Goal: Connect with others: Connect with others

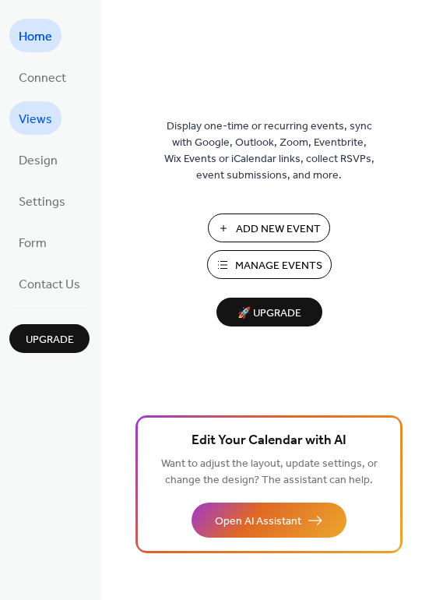
click at [47, 121] on span "Views" at bounding box center [36, 120] width 34 height 24
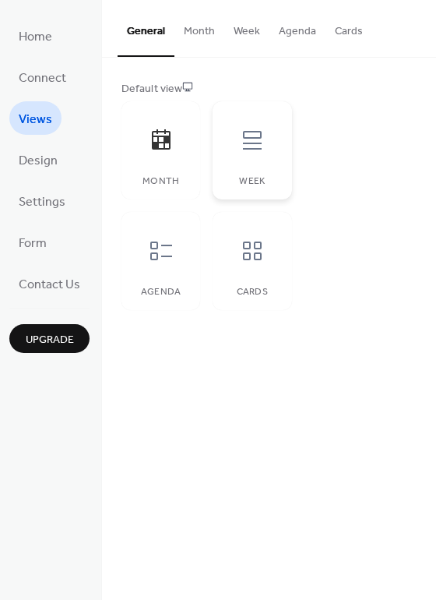
click at [258, 153] on div at bounding box center [252, 140] width 47 height 47
click at [166, 252] on icon at bounding box center [161, 250] width 25 height 25
click at [39, 159] on span "Design" at bounding box center [38, 161] width 39 height 24
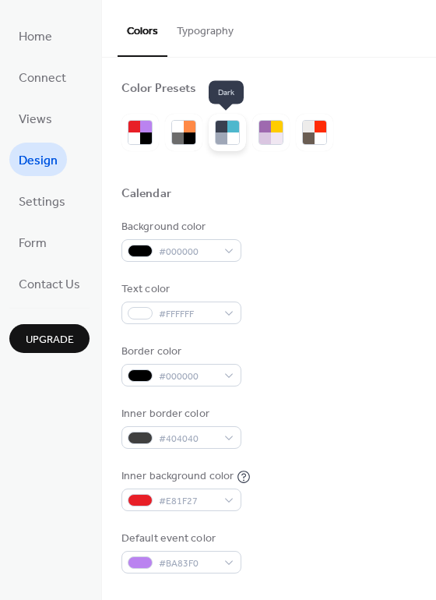
click at [230, 128] on div at bounding box center [234, 127] width 12 height 12
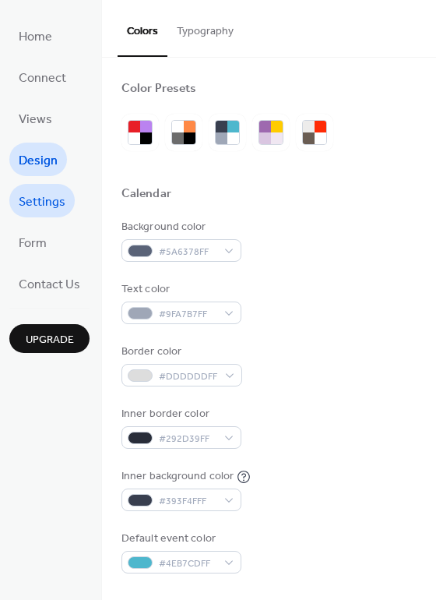
click at [37, 198] on span "Settings" at bounding box center [42, 202] width 47 height 24
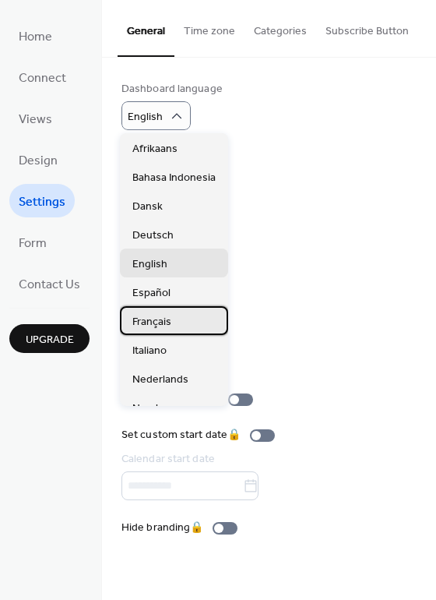
click at [189, 314] on div "Français" at bounding box center [174, 320] width 108 height 29
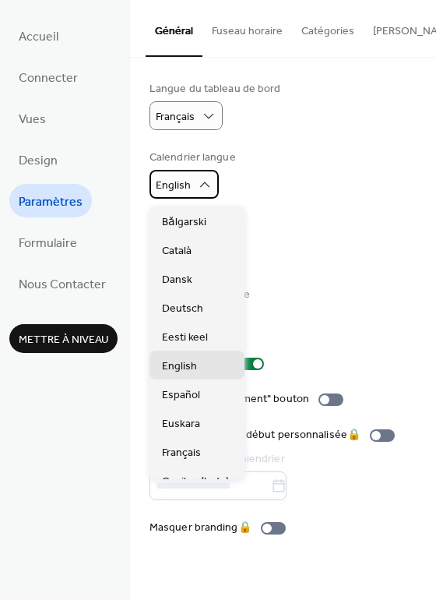
click at [211, 189] on div "English" at bounding box center [184, 184] width 69 height 29
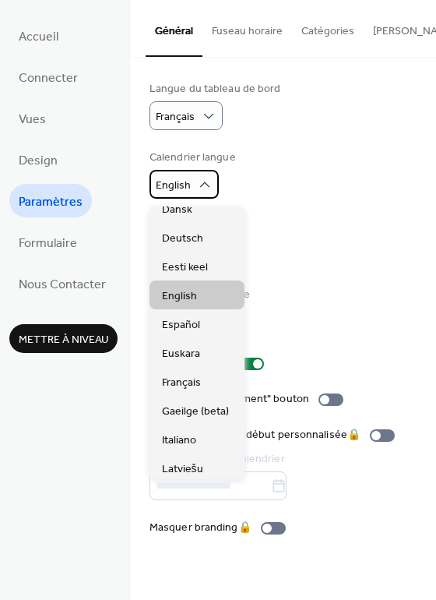
scroll to position [78, 0]
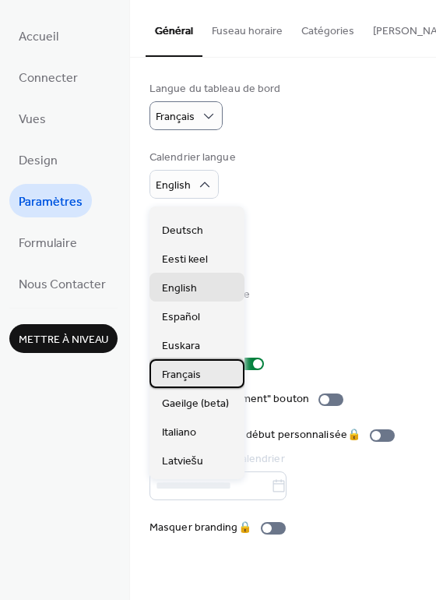
click at [184, 376] on span "Français" at bounding box center [181, 374] width 39 height 16
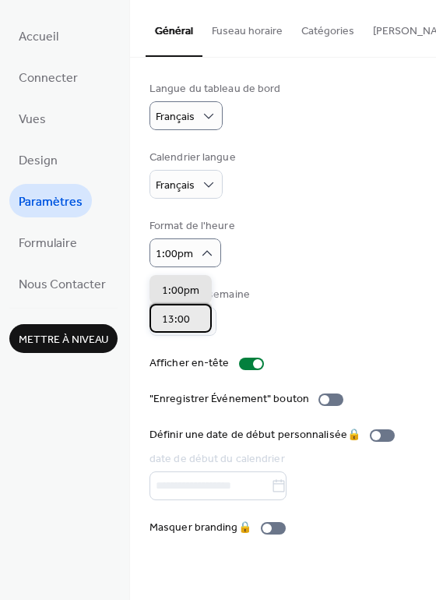
click at [185, 312] on span "13:00" at bounding box center [176, 319] width 28 height 16
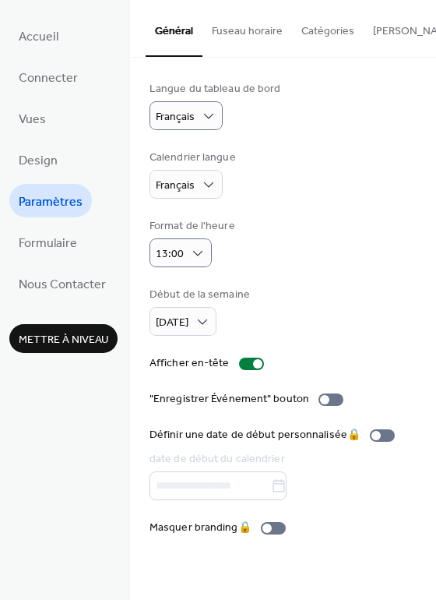
click at [295, 298] on div "Début de la semaine [DATE]" at bounding box center [283, 311] width 267 height 49
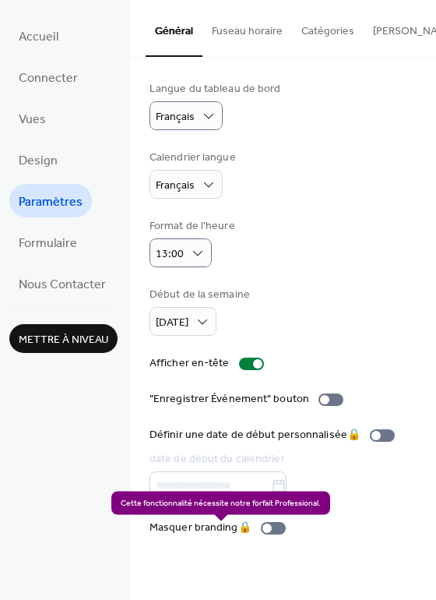
click at [277, 532] on div "Masquer branding 🔒" at bounding box center [221, 528] width 143 height 16
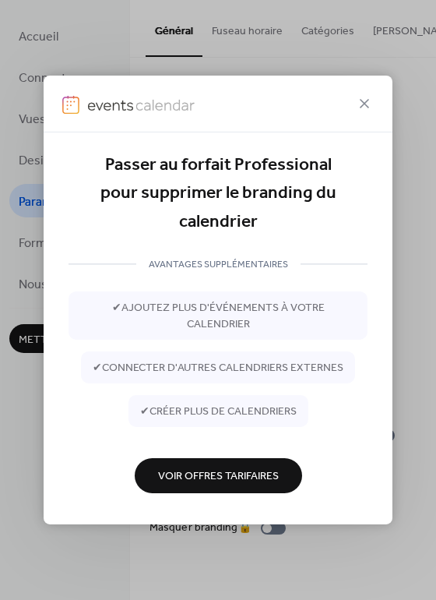
click at [245, 469] on span "Voir Offres Tarifaires" at bounding box center [218, 477] width 121 height 16
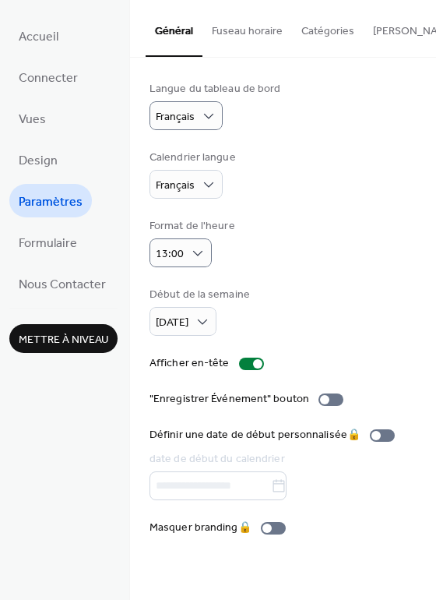
click at [217, 34] on button "Fuseau horaire" at bounding box center [248, 27] width 90 height 55
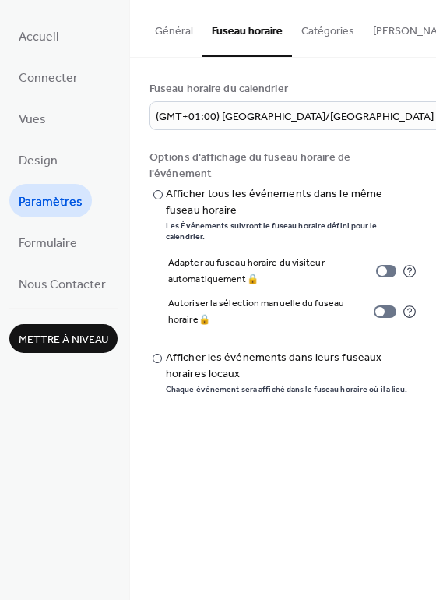
click at [327, 33] on button "Catégories" at bounding box center [328, 27] width 72 height 55
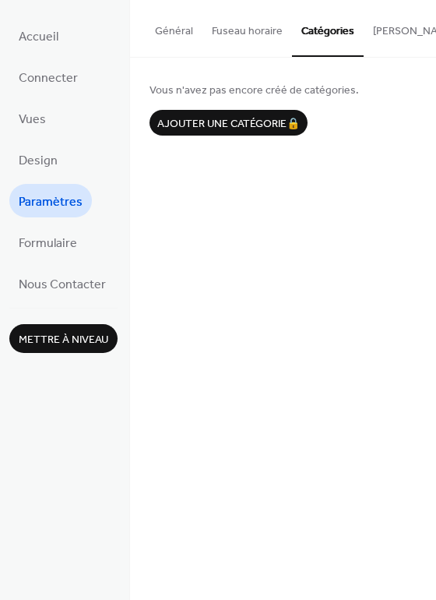
click at [376, 30] on button "[PERSON_NAME] S'abonner" at bounding box center [440, 27] width 153 height 55
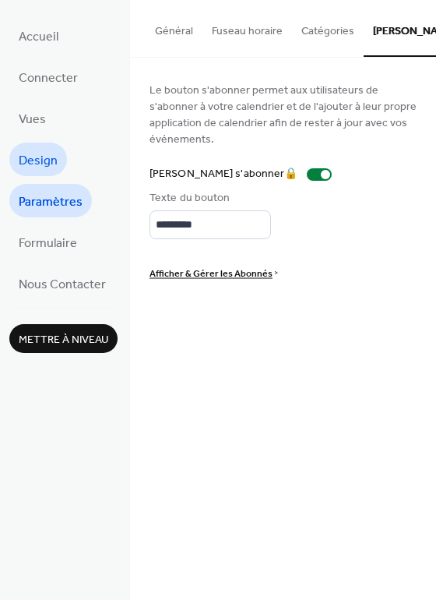
click at [39, 149] on span "Design" at bounding box center [38, 161] width 39 height 24
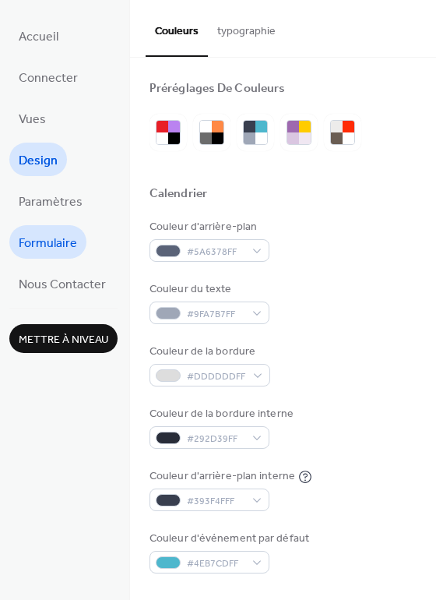
click at [30, 232] on span "Formulaire" at bounding box center [48, 243] width 58 height 24
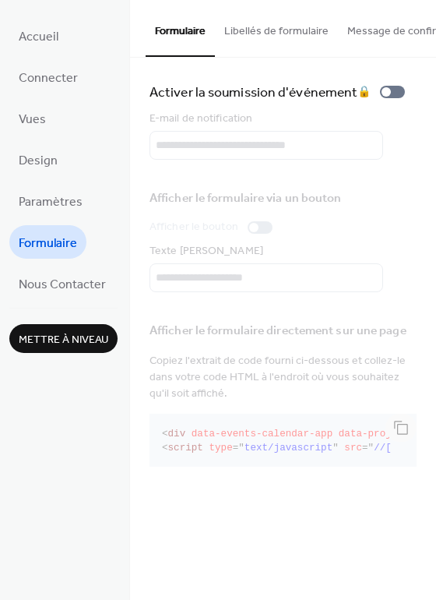
click at [267, 33] on button "Libellés de formulaire" at bounding box center [276, 27] width 123 height 55
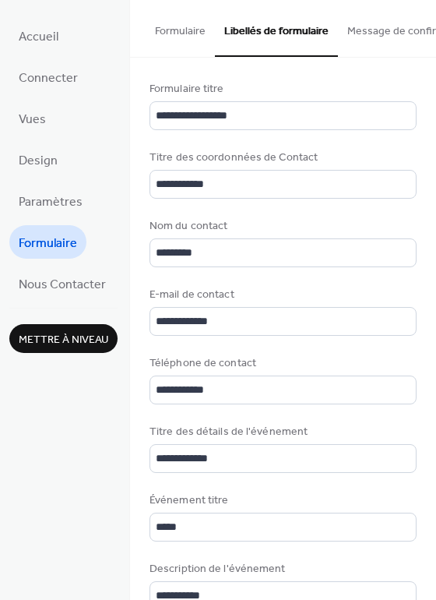
click at [387, 23] on button "Message de confirmation" at bounding box center [408, 27] width 141 height 55
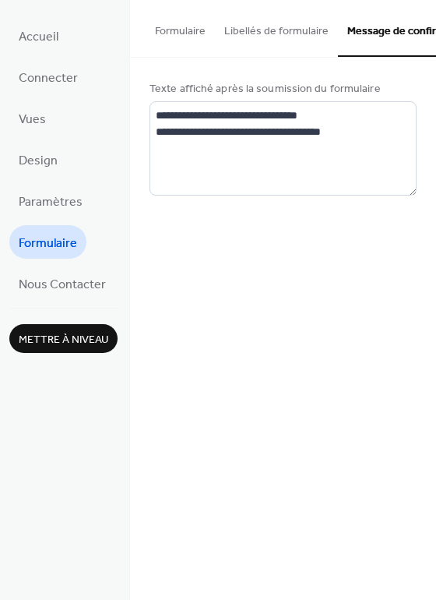
click at [312, 25] on button "Libellés de formulaire" at bounding box center [276, 27] width 123 height 55
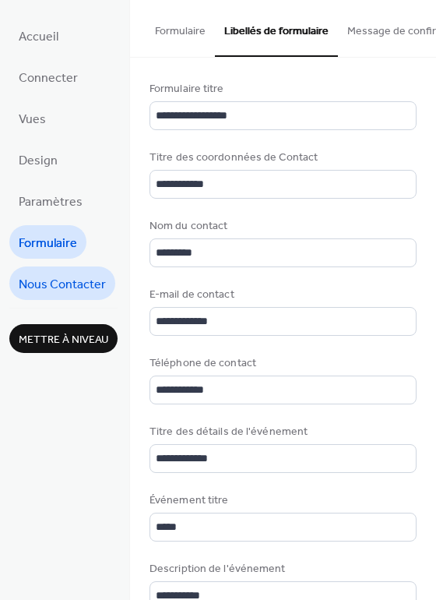
click at [44, 285] on span "Nous Contacter" at bounding box center [62, 285] width 87 height 24
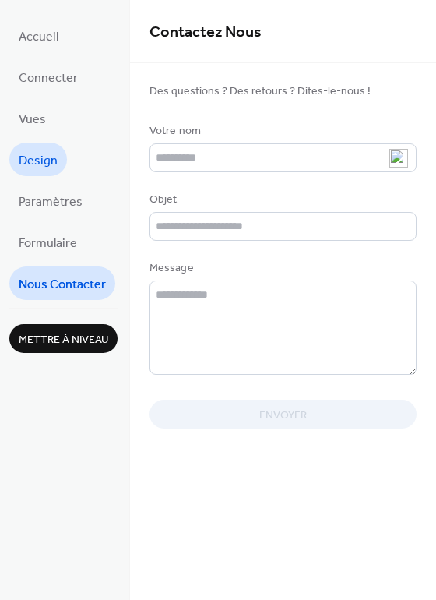
click at [43, 164] on span "Design" at bounding box center [38, 161] width 39 height 24
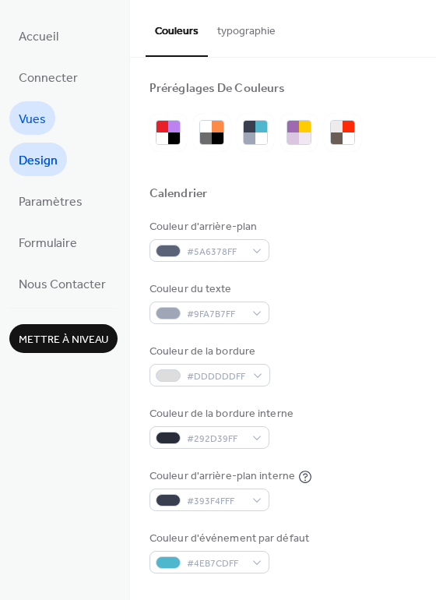
click at [43, 119] on span "Vues" at bounding box center [32, 120] width 27 height 24
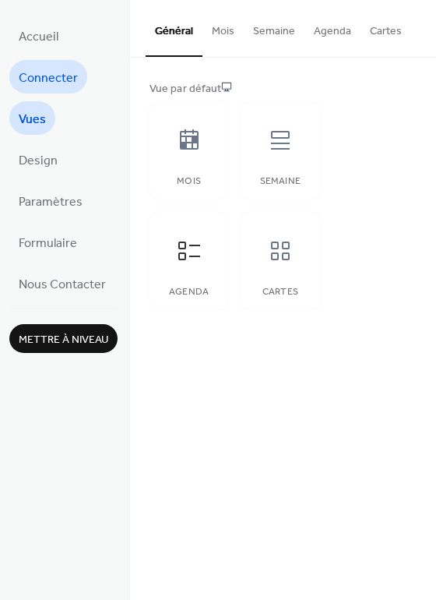
click at [38, 73] on span "Connecter" at bounding box center [48, 78] width 59 height 24
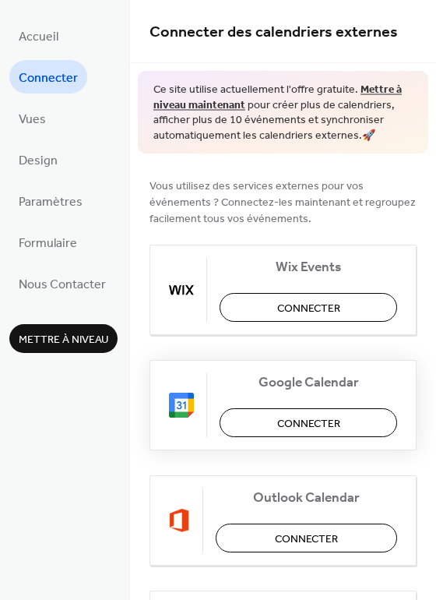
click at [277, 419] on span "Connecter" at bounding box center [308, 424] width 63 height 16
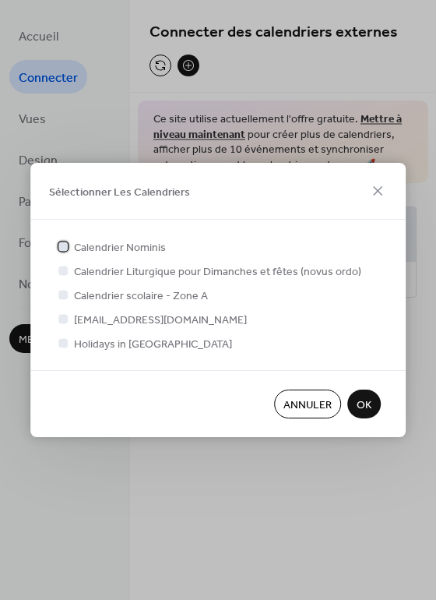
click at [69, 246] on div at bounding box center [63, 246] width 16 height 16
click at [67, 270] on div at bounding box center [62, 270] width 9 height 9
click at [62, 293] on div at bounding box center [62, 294] width 9 height 9
click at [62, 273] on div at bounding box center [62, 270] width 9 height 9
click at [64, 246] on icon at bounding box center [63, 246] width 6 height 6
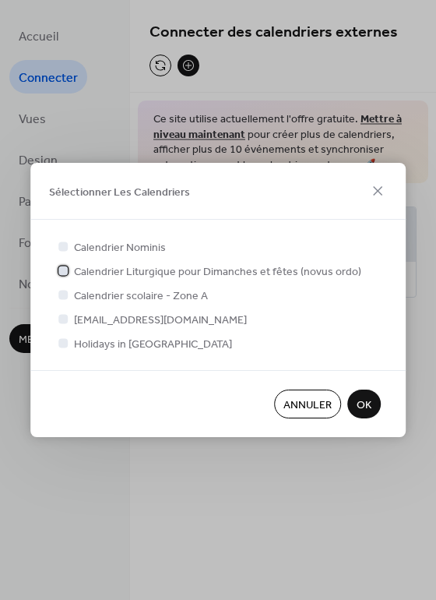
click at [64, 267] on div at bounding box center [62, 270] width 9 height 9
click at [60, 295] on div at bounding box center [62, 294] width 9 height 9
click at [62, 268] on icon at bounding box center [63, 270] width 6 height 6
click at [62, 344] on div at bounding box center [62, 342] width 9 height 9
click at [65, 318] on div at bounding box center [62, 318] width 9 height 9
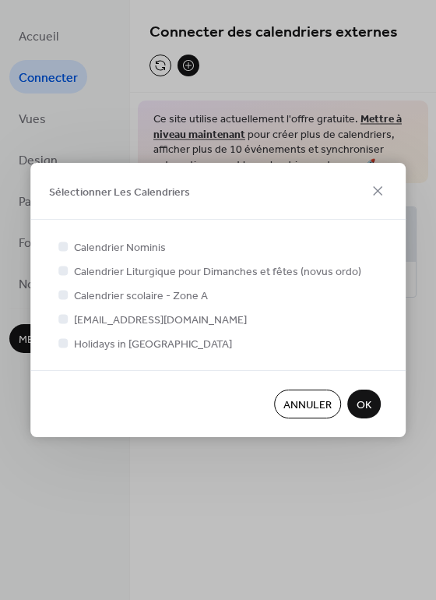
click at [62, 296] on div at bounding box center [62, 294] width 9 height 9
click at [61, 270] on div at bounding box center [62, 270] width 9 height 9
click at [65, 246] on div at bounding box center [62, 246] width 9 height 9
click at [61, 315] on div at bounding box center [62, 318] width 9 height 9
click at [62, 319] on div at bounding box center [62, 318] width 9 height 9
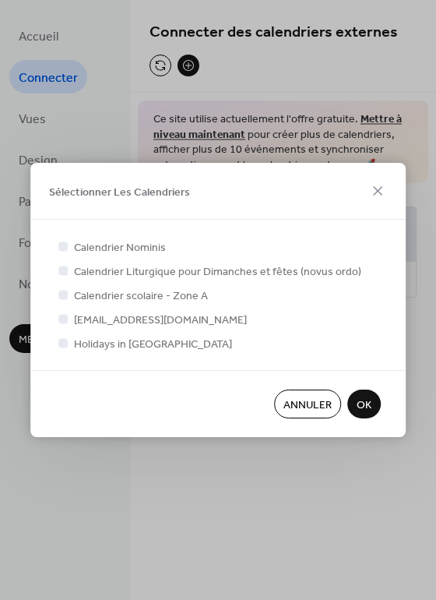
click at [67, 319] on div at bounding box center [62, 318] width 9 height 9
click at [62, 340] on icon at bounding box center [63, 343] width 6 height 6
click at [63, 324] on div at bounding box center [63, 319] width 16 height 16
click at [357, 399] on span "OK" at bounding box center [364, 405] width 15 height 16
